Goal: Complete application form

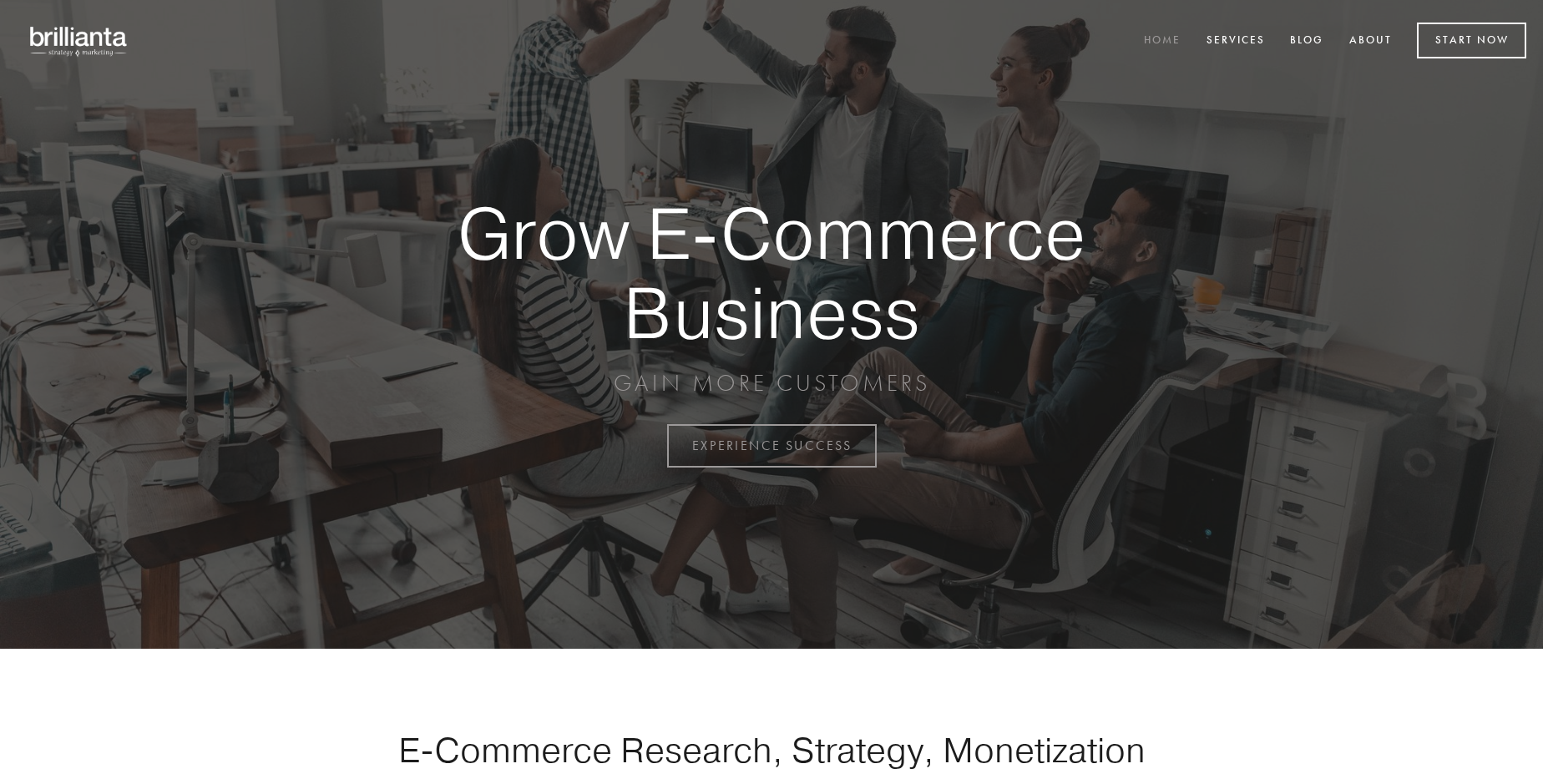
scroll to position [4377, 0]
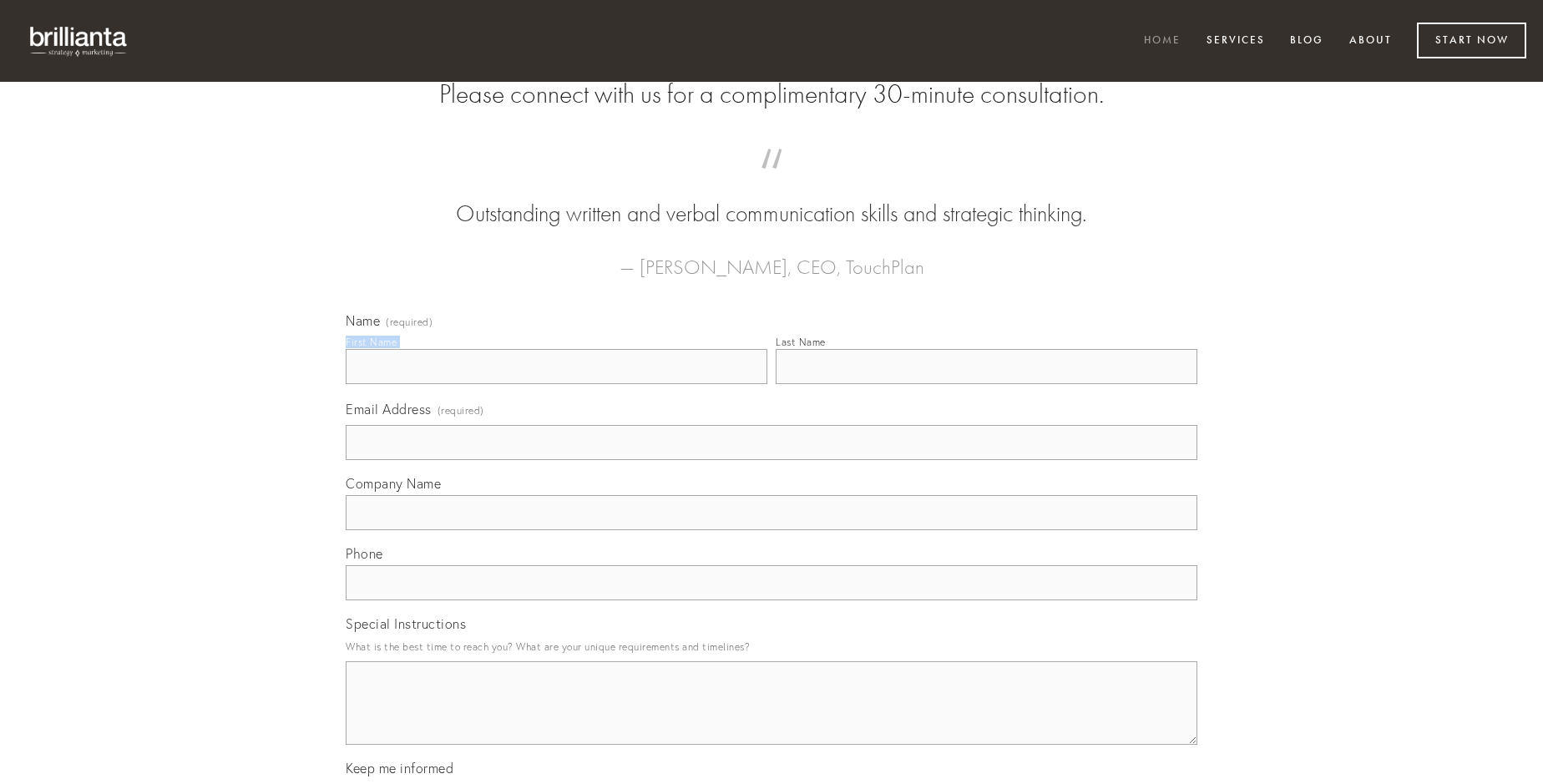
type input "[PERSON_NAME]"
click at [986, 384] on input "Last Name" at bounding box center [987, 367] width 422 height 35
type input "[PERSON_NAME]"
click at [772, 460] on input "Email Address (required)" at bounding box center [772, 442] width 852 height 35
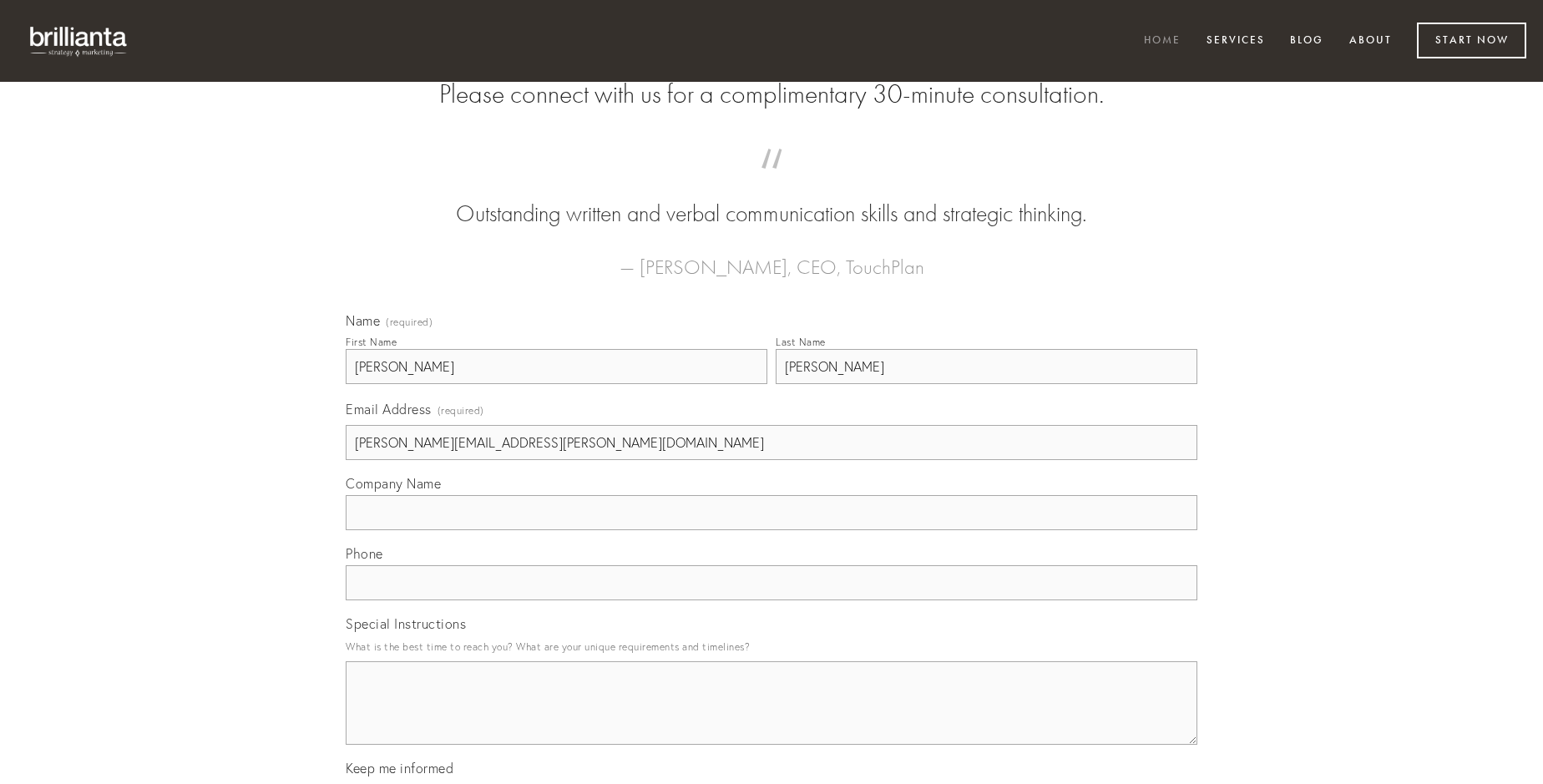
type input "[PERSON_NAME][EMAIL_ADDRESS][PERSON_NAME][DOMAIN_NAME]"
click at [772, 531] on input "Company Name" at bounding box center [772, 512] width 852 height 35
type input "amet"
click at [772, 600] on input "text" at bounding box center [772, 582] width 852 height 35
click at [772, 718] on textarea "Special Instructions" at bounding box center [772, 703] width 852 height 83
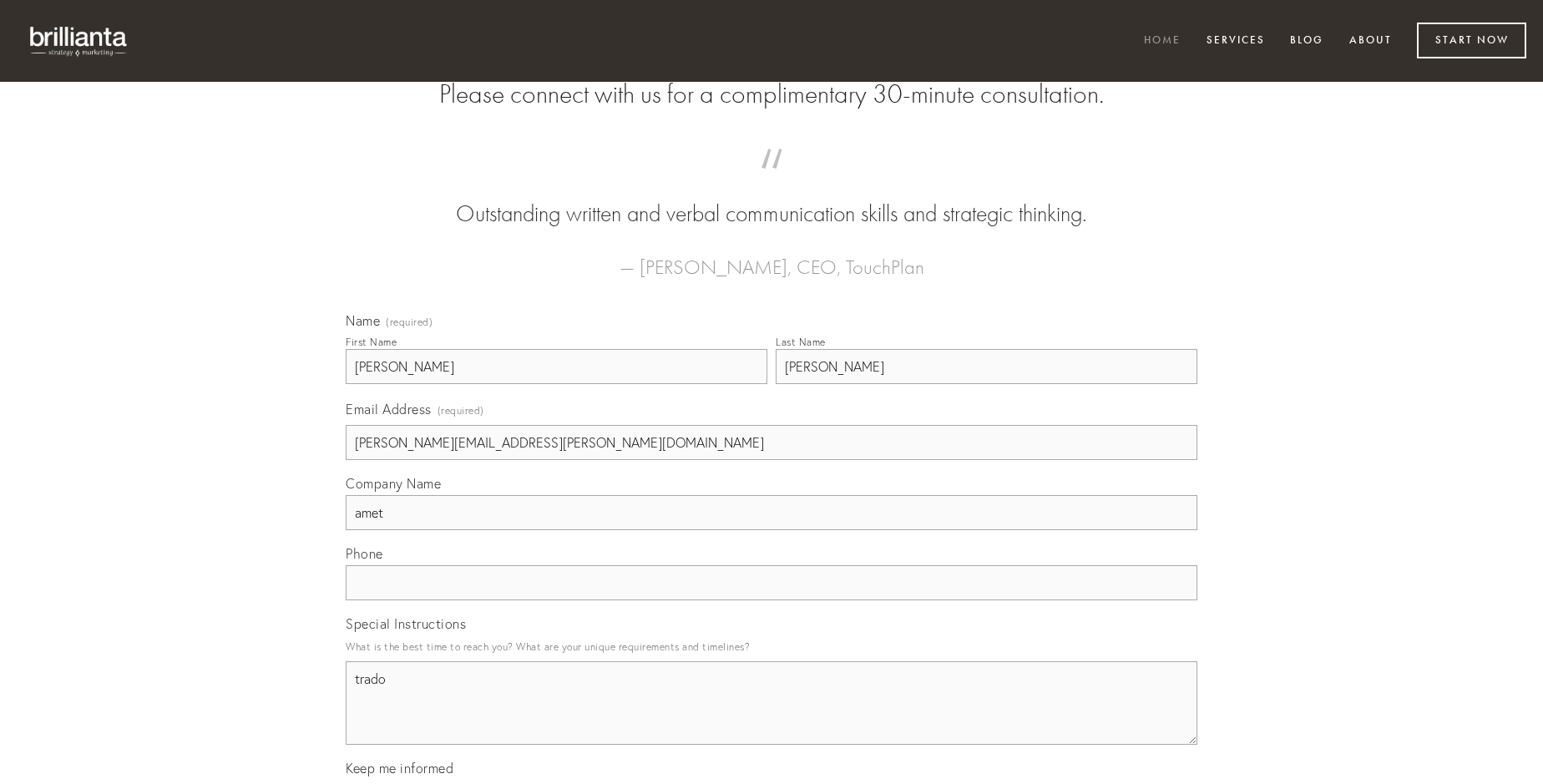
type textarea "trado"
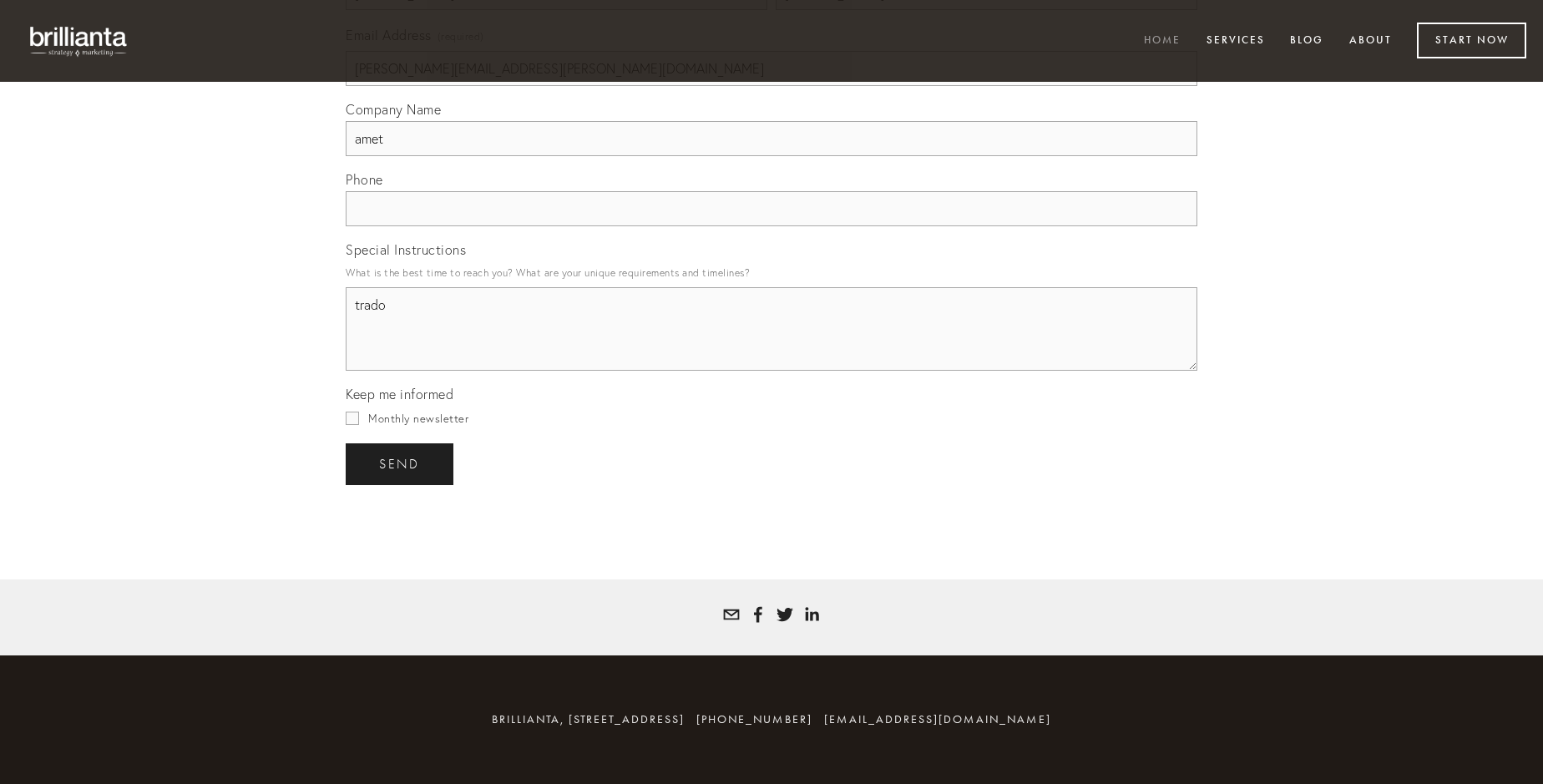
click at [401, 464] on span "send" at bounding box center [399, 464] width 41 height 15
